Goal: Navigation & Orientation: Find specific page/section

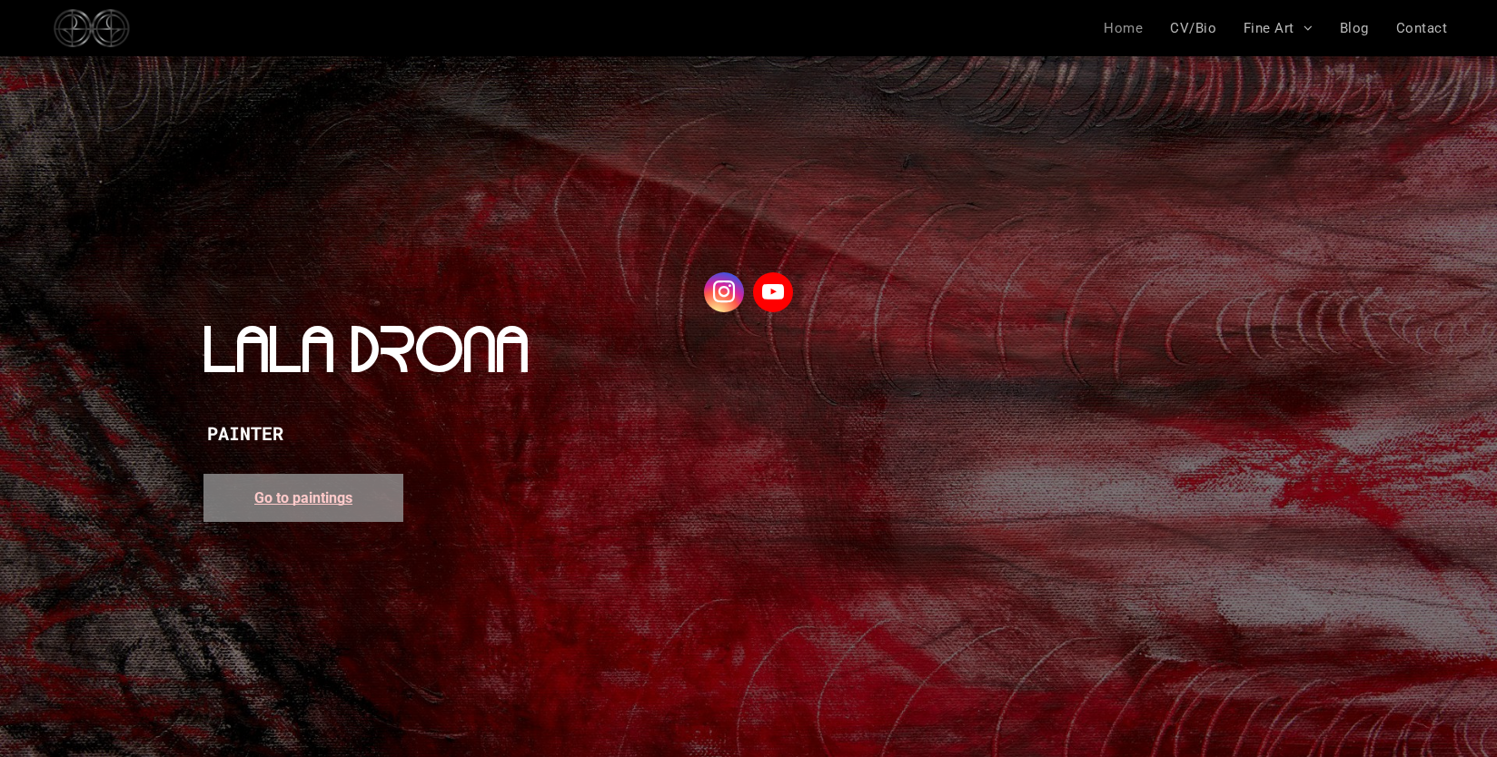
click at [321, 501] on span "Go to paintings" at bounding box center [303, 497] width 98 height 17
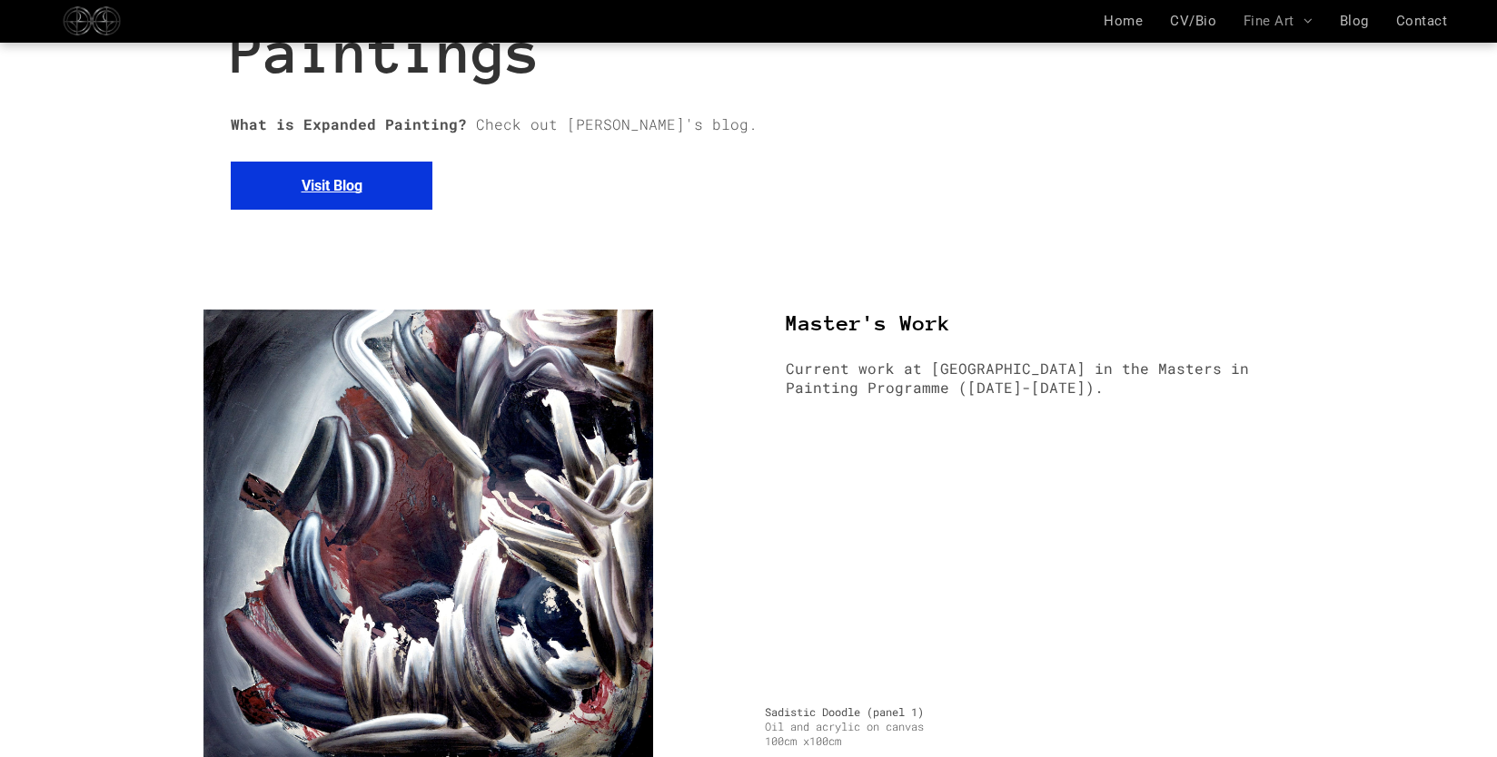
scroll to position [248, 0]
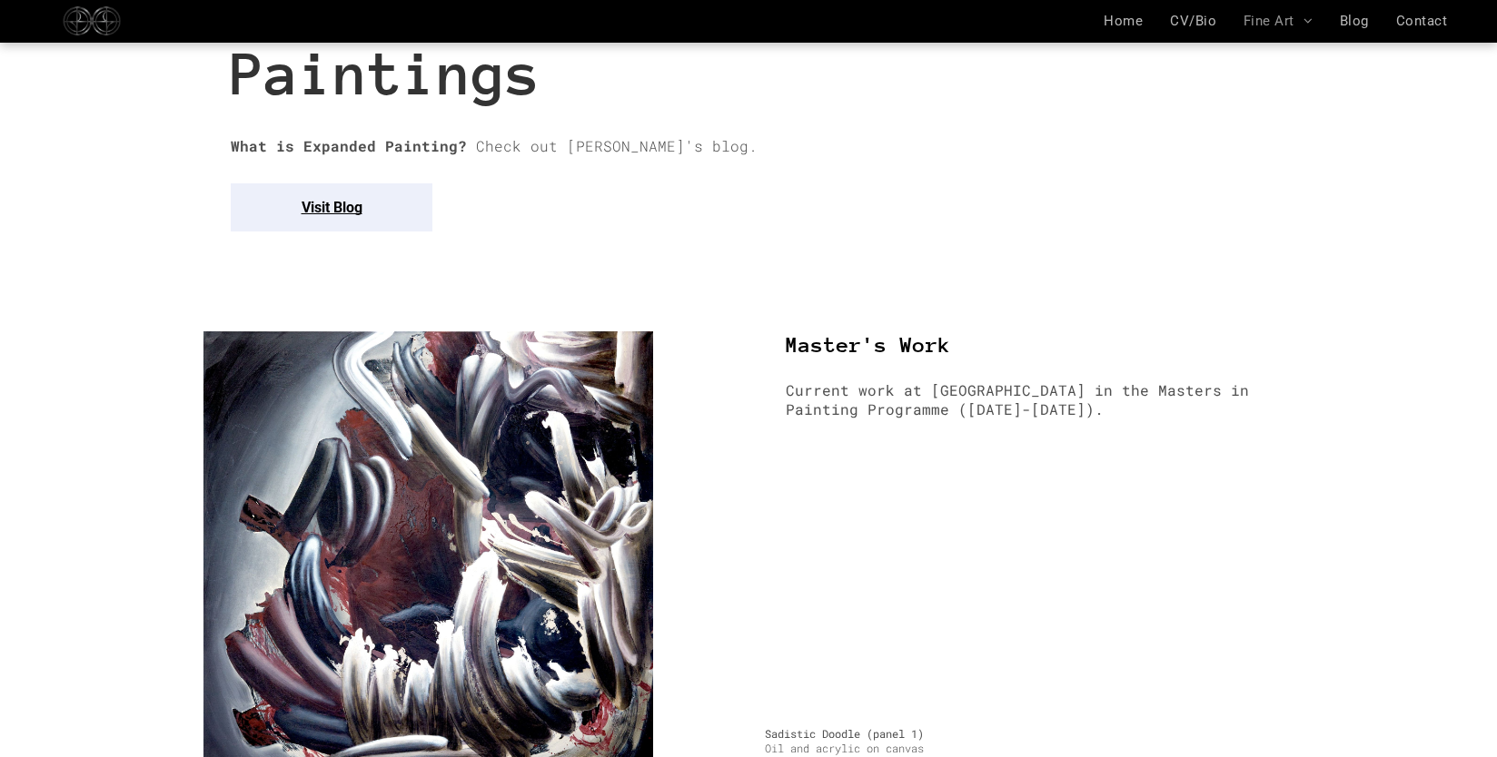
click at [368, 211] on link "Visit Blog" at bounding box center [332, 207] width 202 height 48
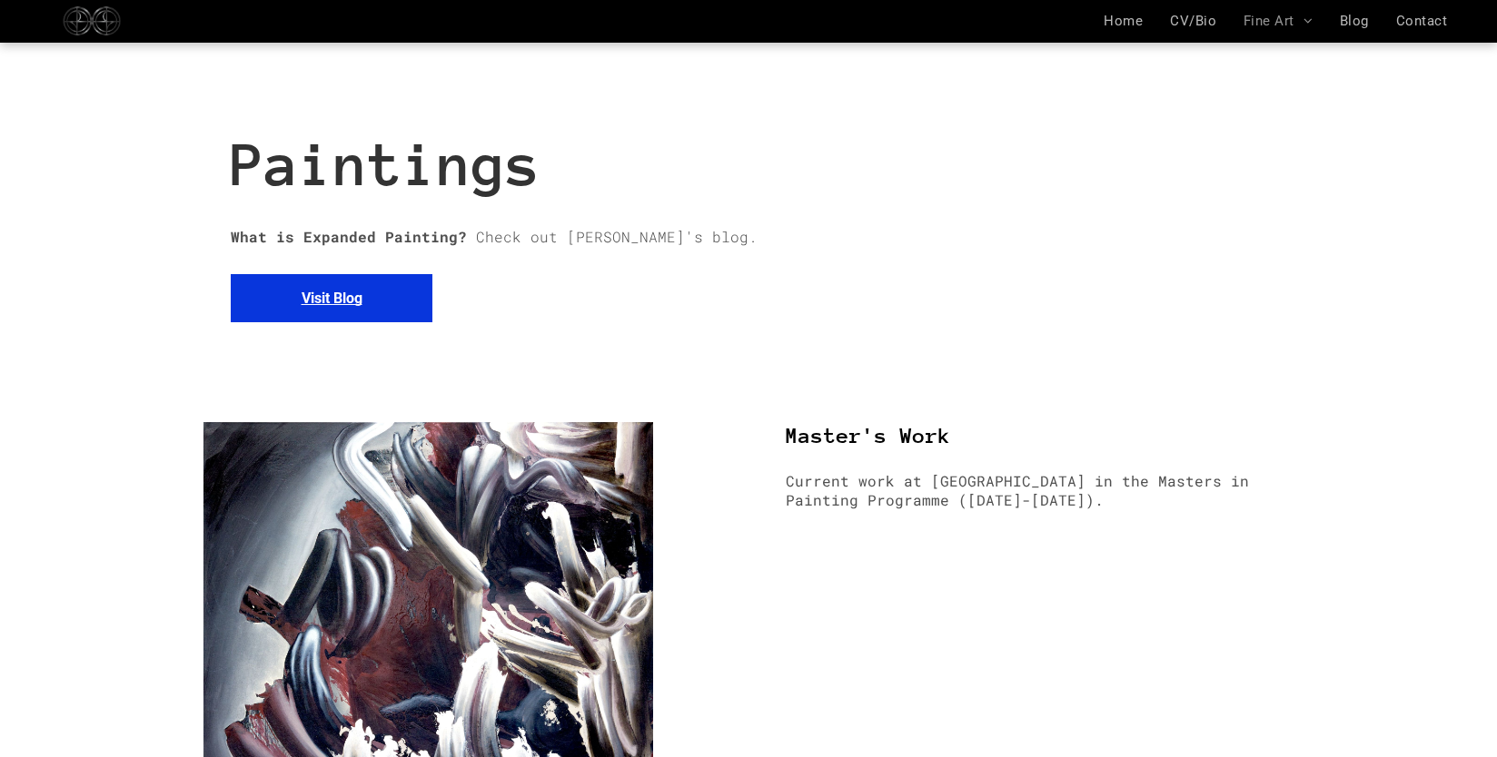
scroll to position [0, 0]
